Goal: Information Seeking & Learning: Learn about a topic

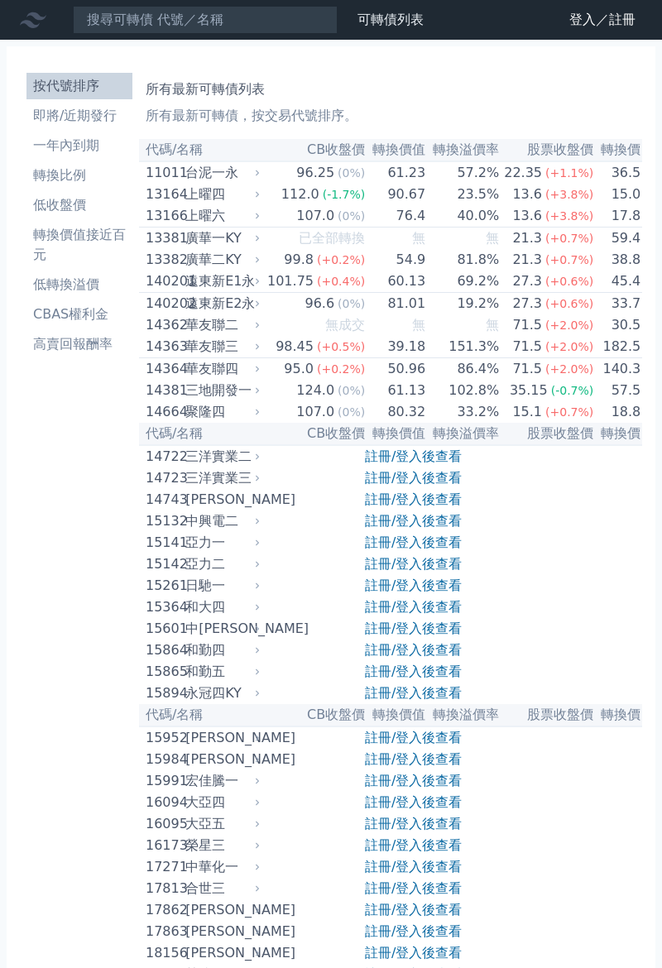
click at [621, 22] on link "登入／註冊" at bounding box center [602, 20] width 93 height 26
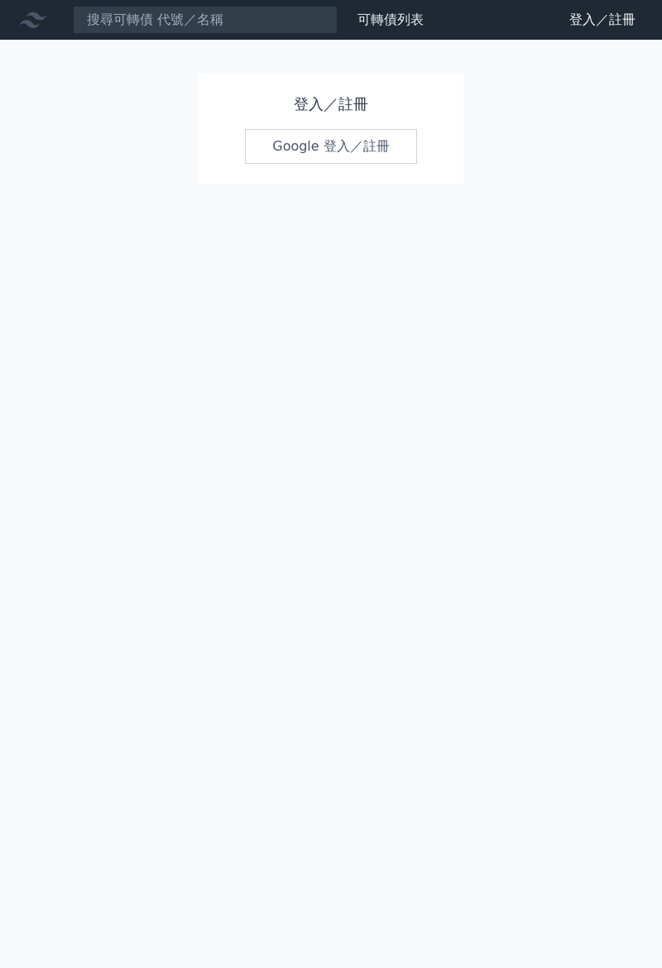
scroll to position [37, 0]
click at [310, 129] on link "Google 登入／註冊" at bounding box center [331, 146] width 172 height 35
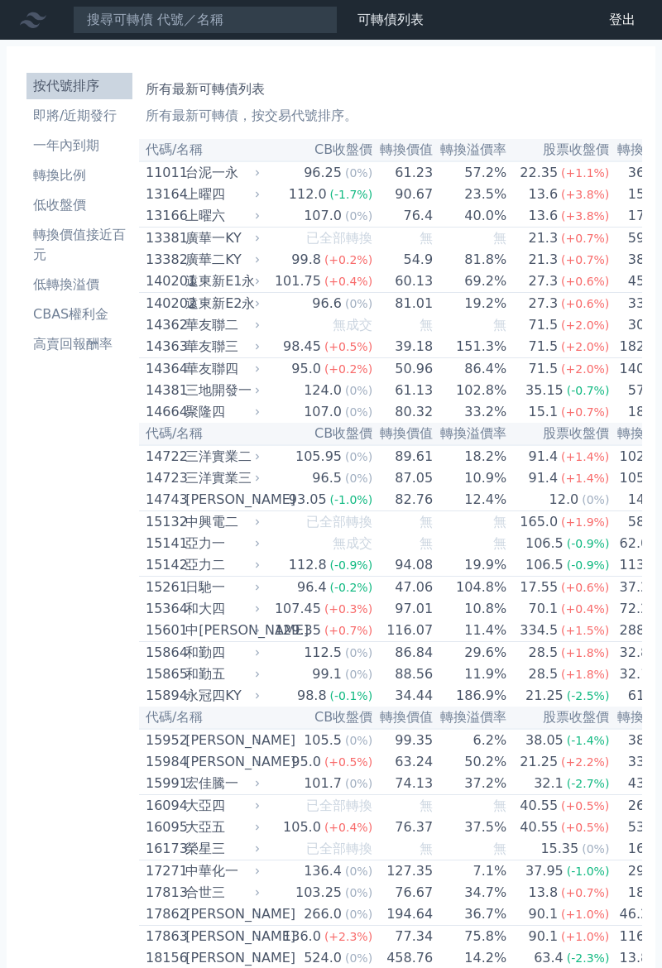
click at [90, 146] on li "一年內到期" at bounding box center [79, 146] width 106 height 20
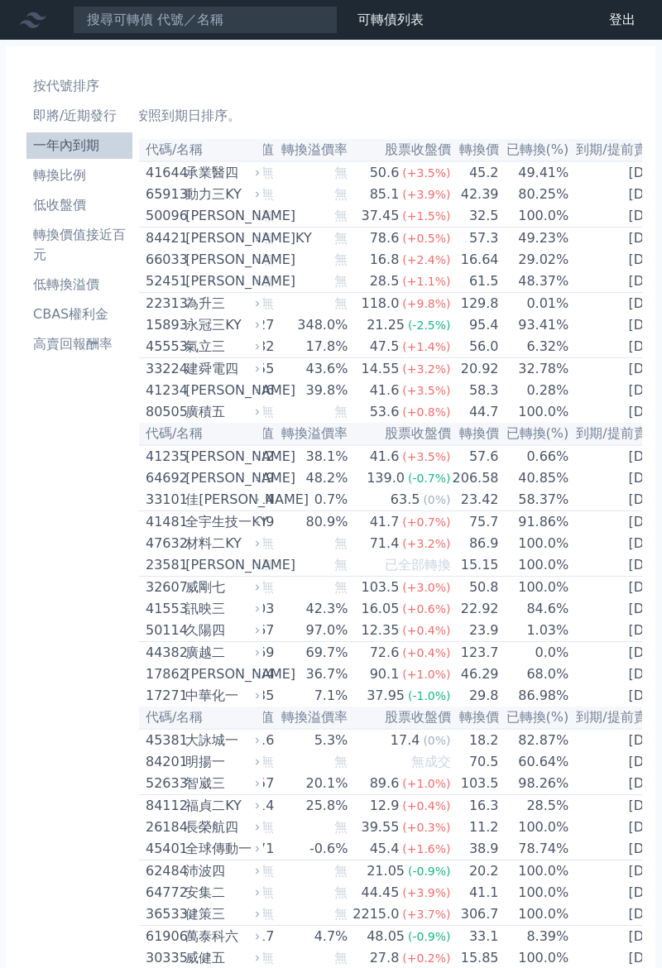
scroll to position [0, 208]
click at [102, 116] on li "即將/近期發行" at bounding box center [79, 116] width 106 height 20
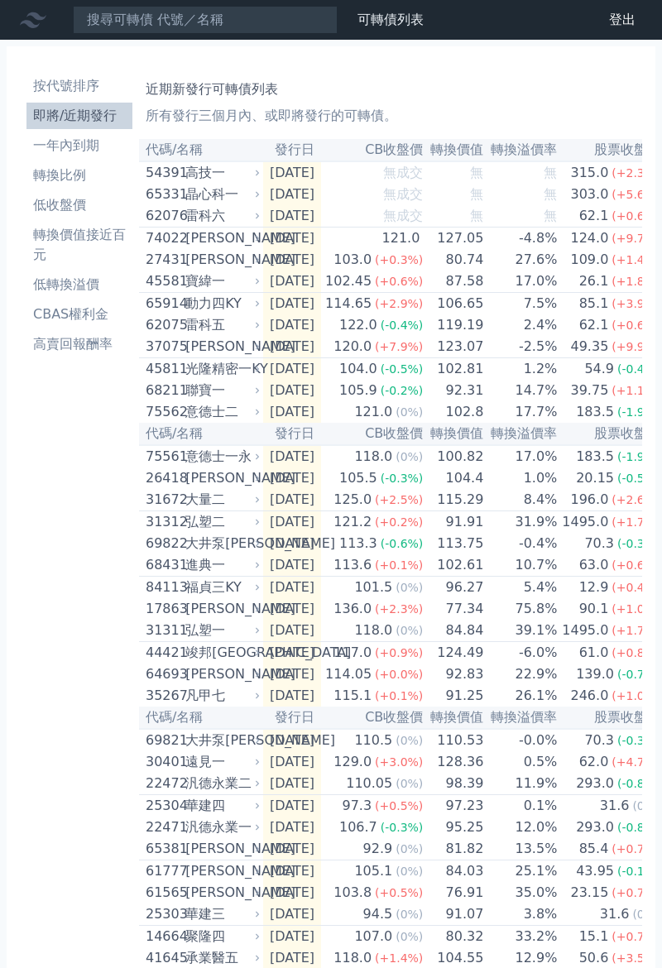
click at [0, 0] on link "財務數據" at bounding box center [0, 0] width 0 height 0
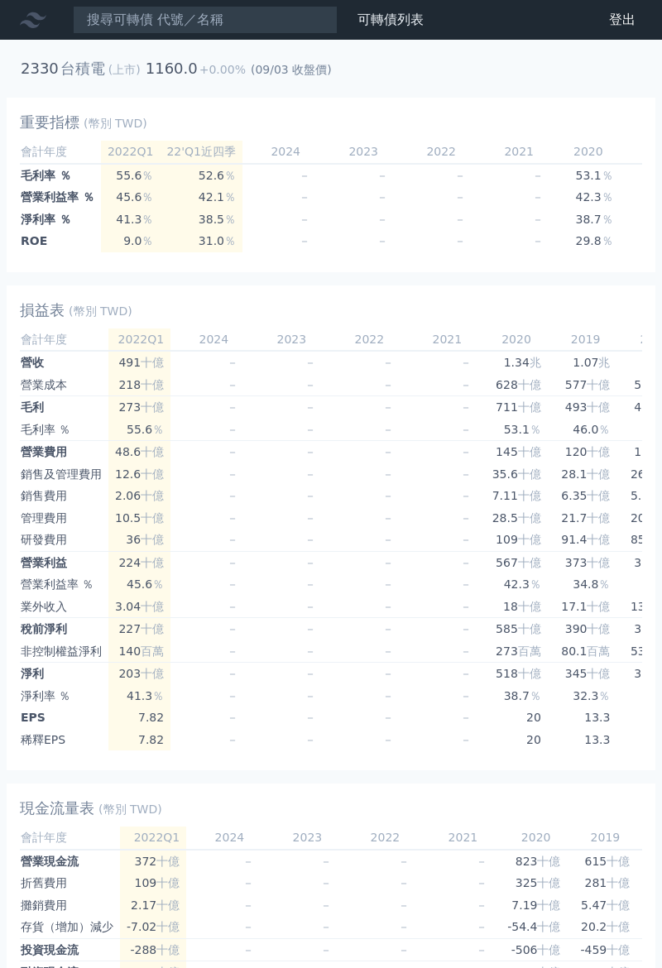
click at [386, 22] on link "可轉債列表" at bounding box center [390, 20] width 66 height 16
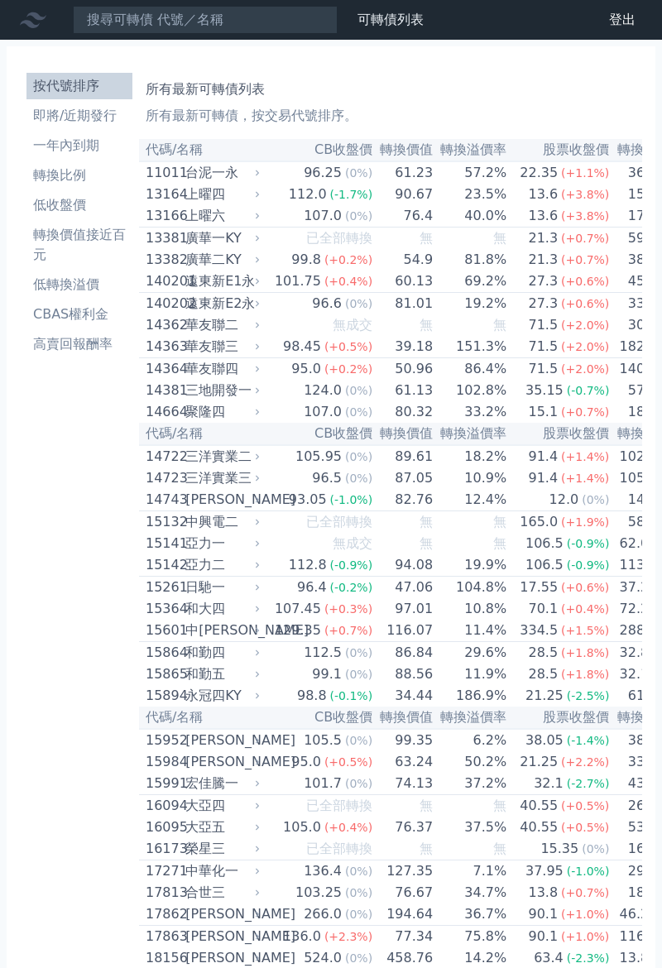
click at [91, 113] on li "即將/近期發行" at bounding box center [79, 116] width 106 height 20
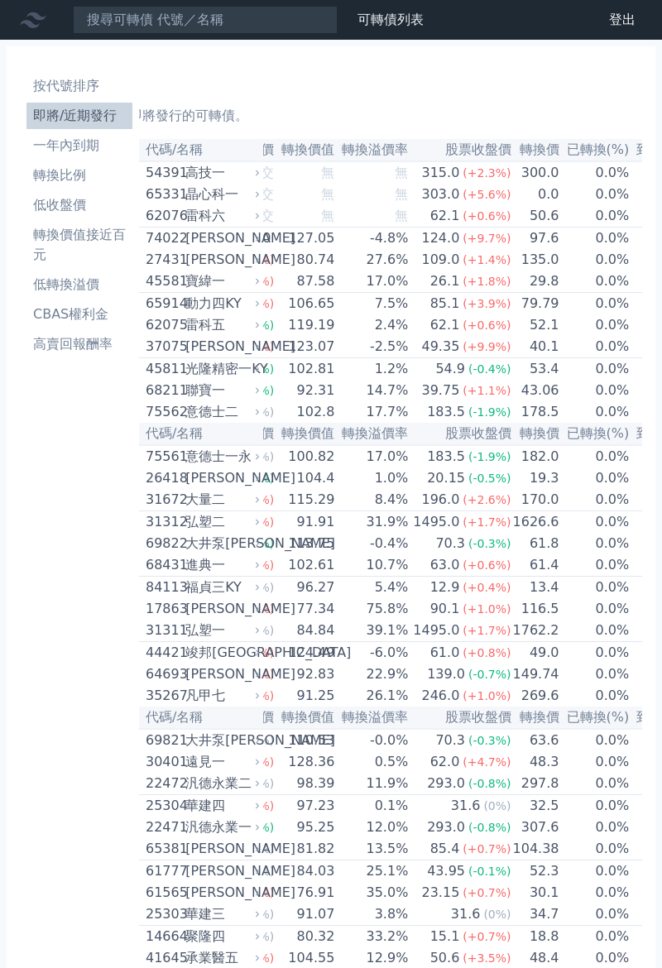
scroll to position [0, 150]
click at [231, 705] on div "凡甲七" at bounding box center [220, 696] width 71 height 20
click at [230, 705] on div "凡甲七" at bounding box center [220, 696] width 71 height 20
click at [234, 684] on div "大樹三" at bounding box center [220, 674] width 71 height 20
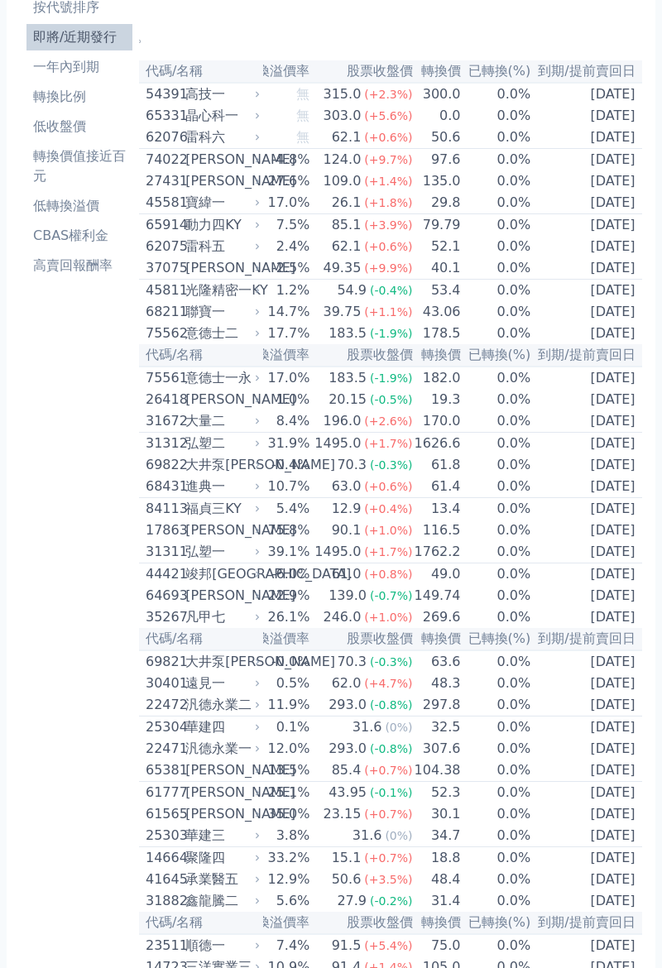
scroll to position [93, 0]
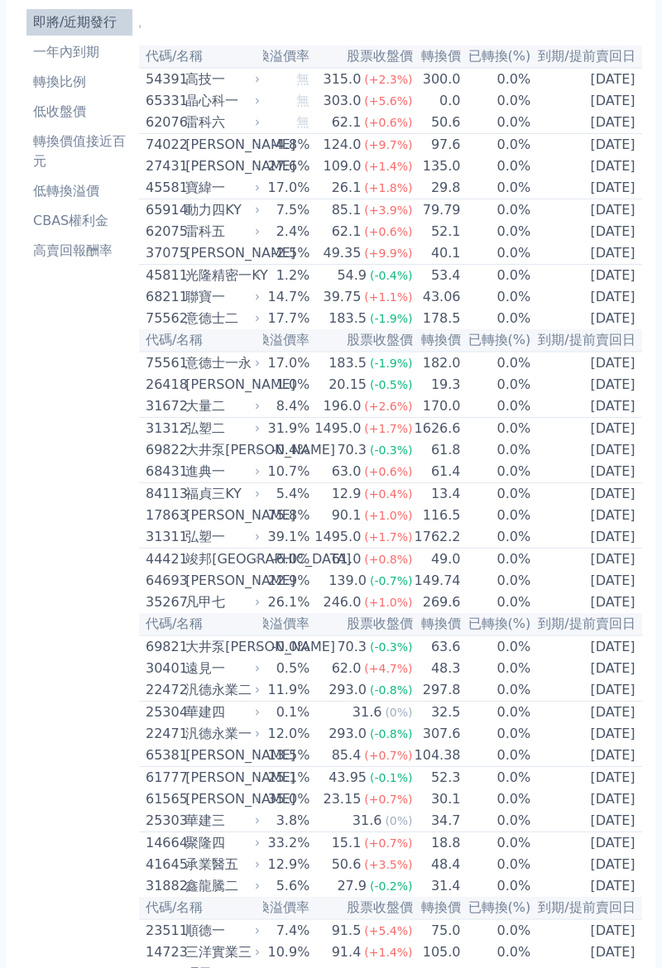
click at [38, 143] on li "轉換價值接近百元" at bounding box center [79, 151] width 106 height 40
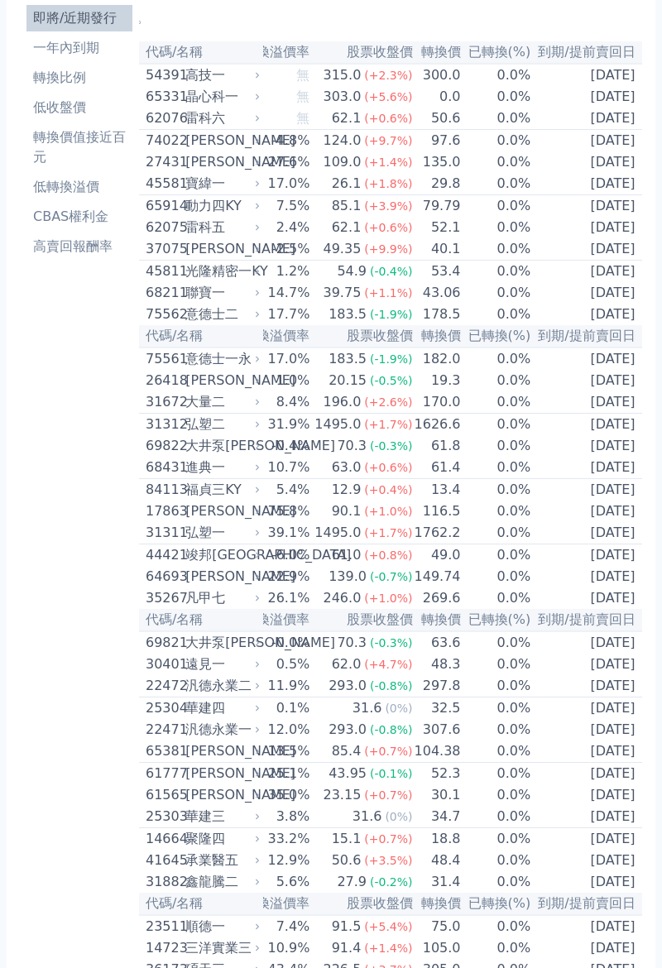
scroll to position [146, 0]
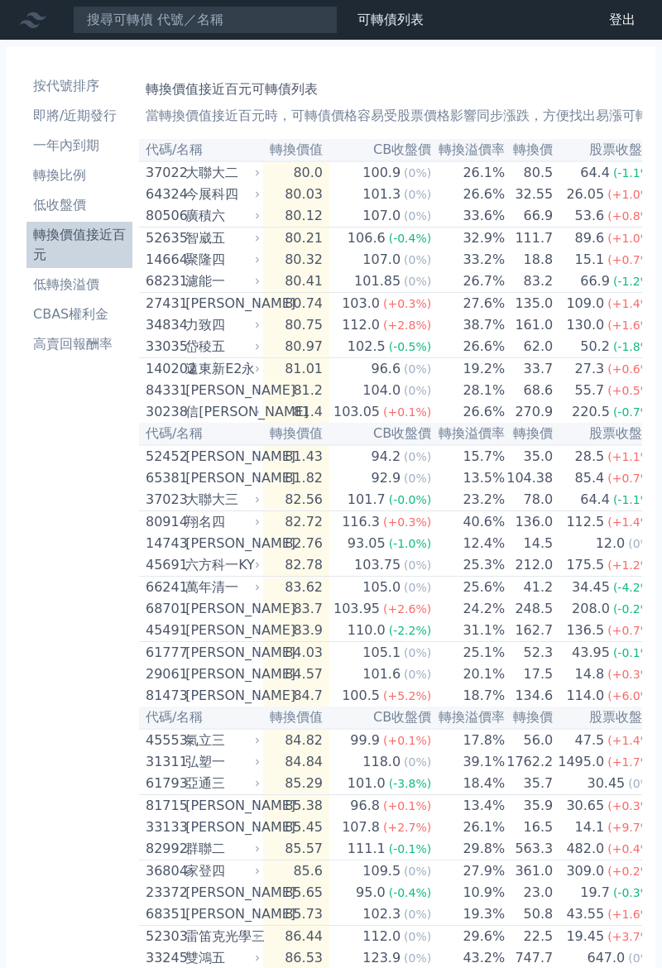
click at [52, 170] on li "轉換比例" at bounding box center [79, 175] width 106 height 20
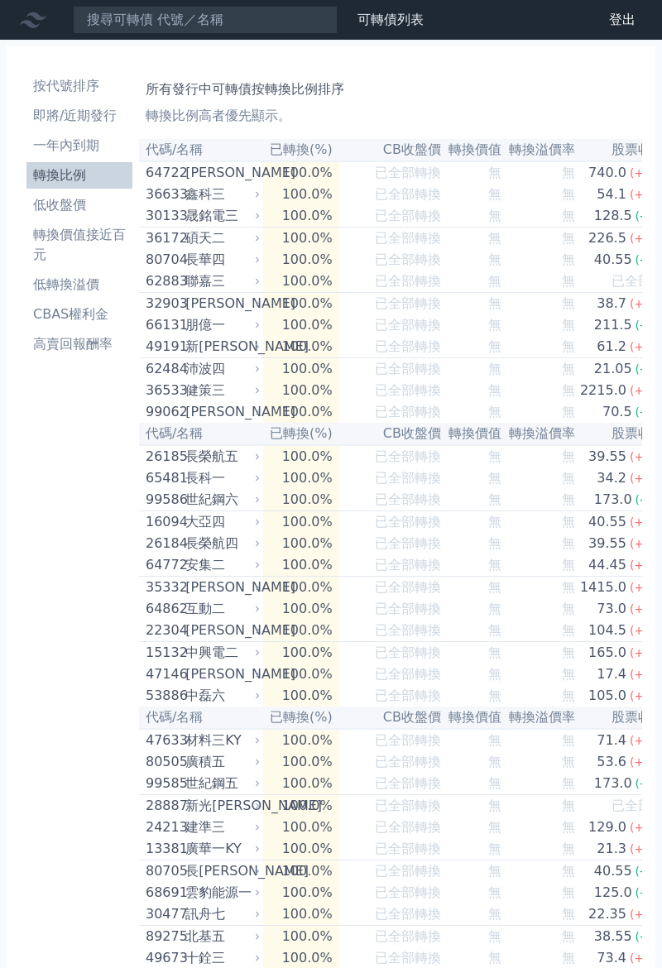
click at [624, 160] on th "股票收盤價" at bounding box center [627, 150] width 103 height 22
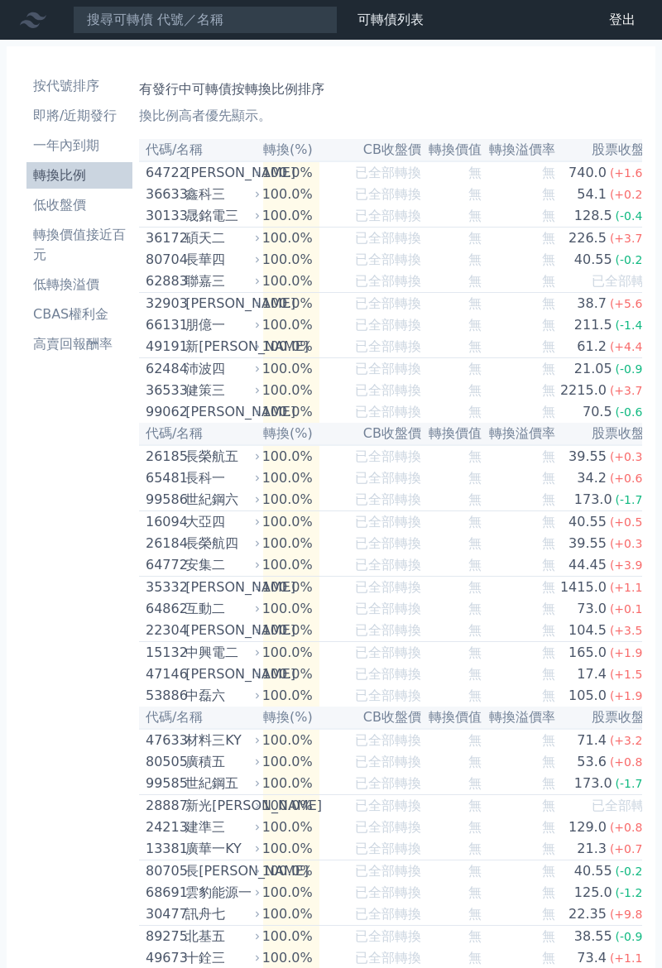
click at [53, 307] on li "CBAS權利金" at bounding box center [79, 314] width 106 height 20
